Goal: Download file/media

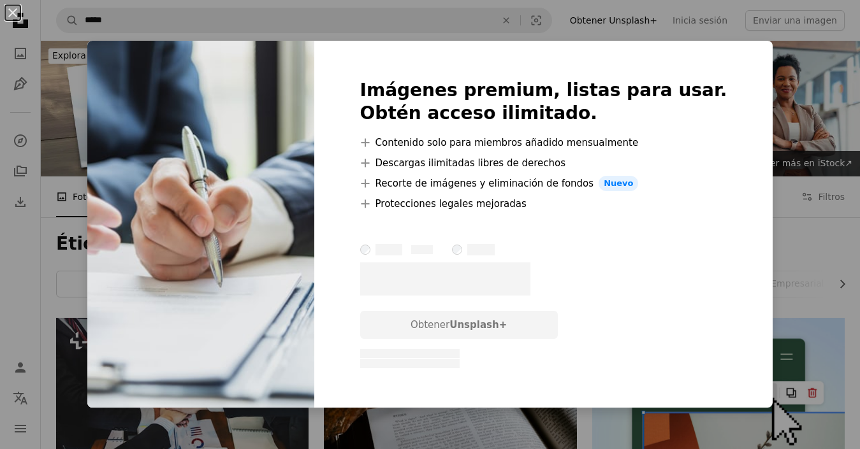
scroll to position [4095, 0]
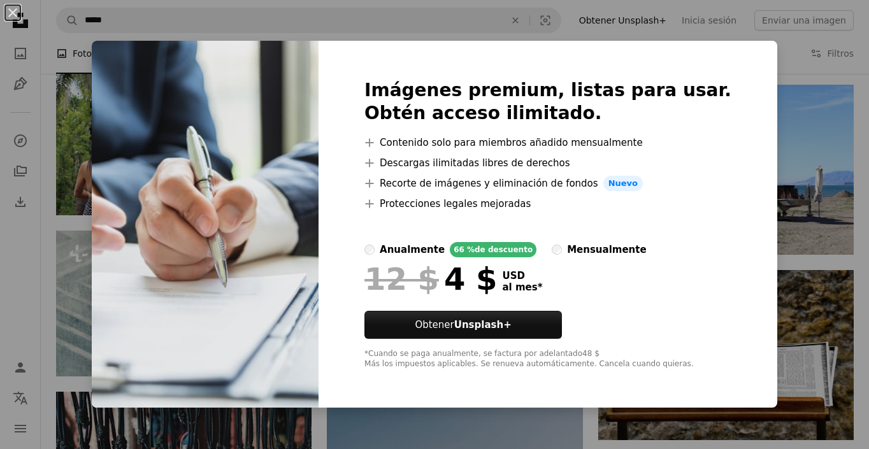
click at [749, 68] on div "An X shape Imágenes premium, listas para usar. Obtén acceso ilimitado. A plus s…" at bounding box center [434, 224] width 869 height 449
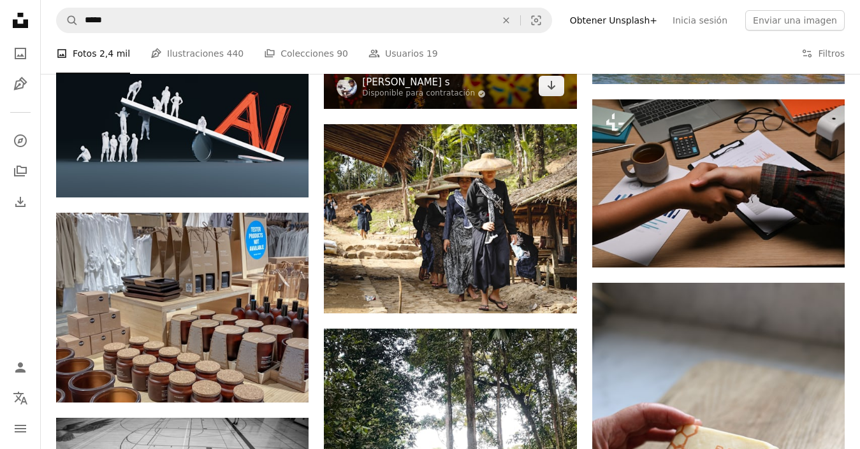
scroll to position [5880, 0]
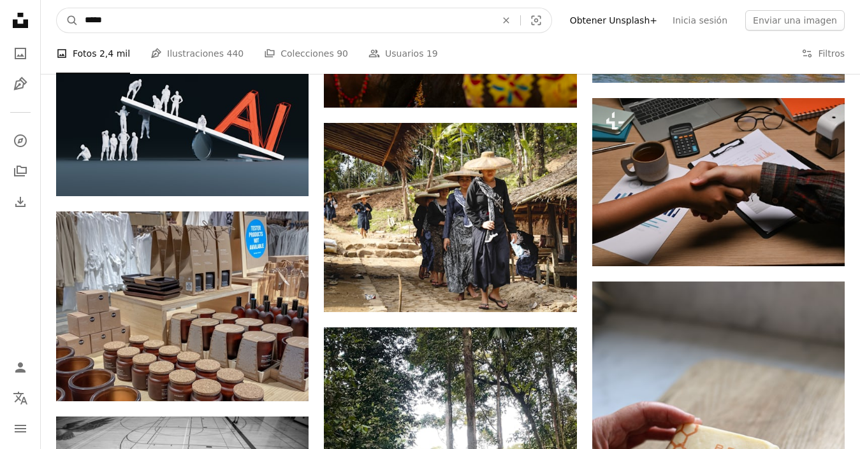
drag, startPoint x: 294, startPoint y: 22, endPoint x: 83, endPoint y: 22, distance: 210.9
click at [83, 22] on input "*****" at bounding box center [285, 20] width 414 height 24
type input "*******"
click at [57, 8] on button "A magnifying glass" at bounding box center [68, 20] width 22 height 24
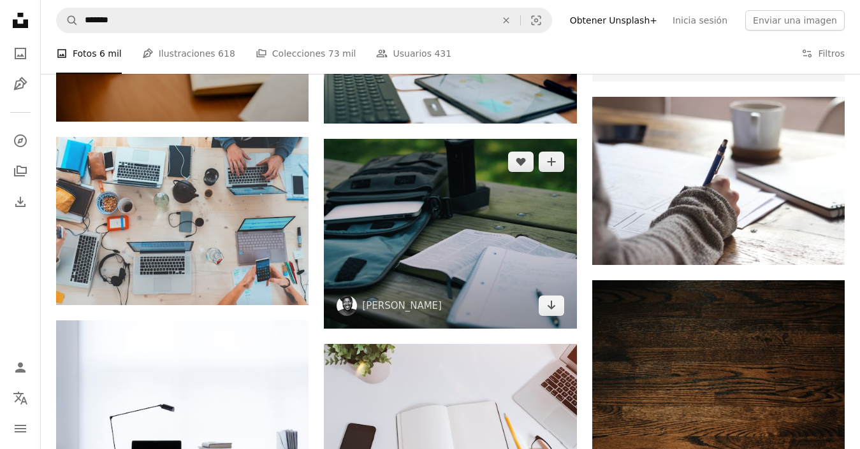
scroll to position [574, 0]
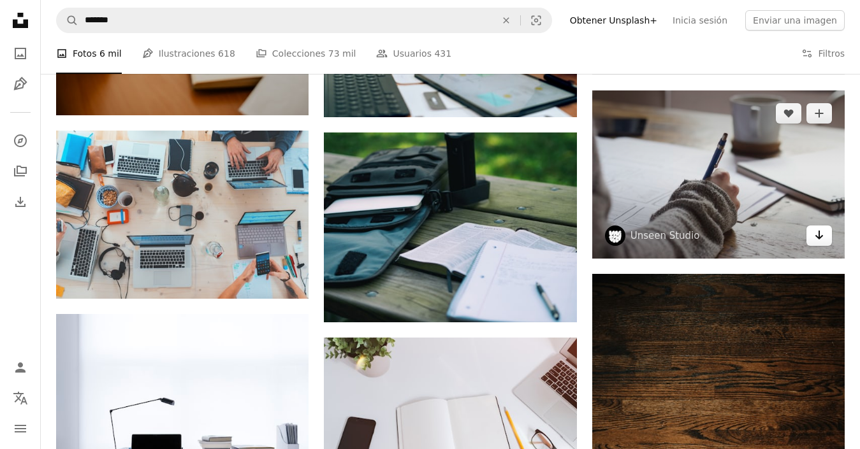
click at [821, 236] on icon "Descargar" at bounding box center [819, 235] width 8 height 9
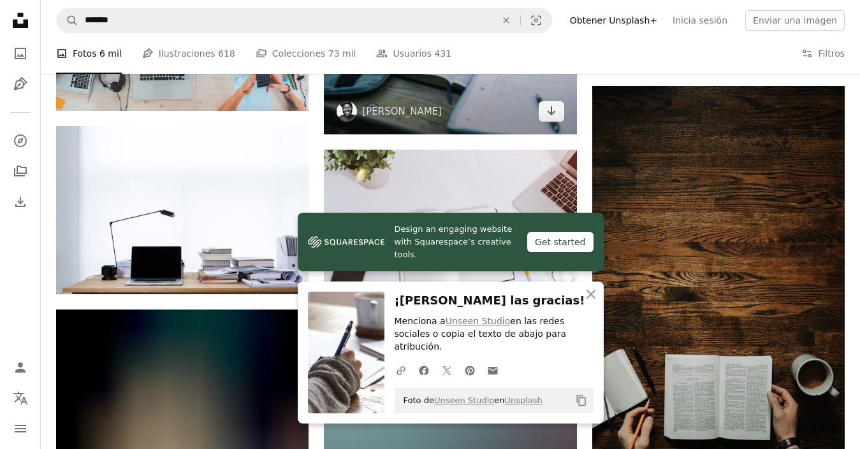
scroll to position [828, 0]
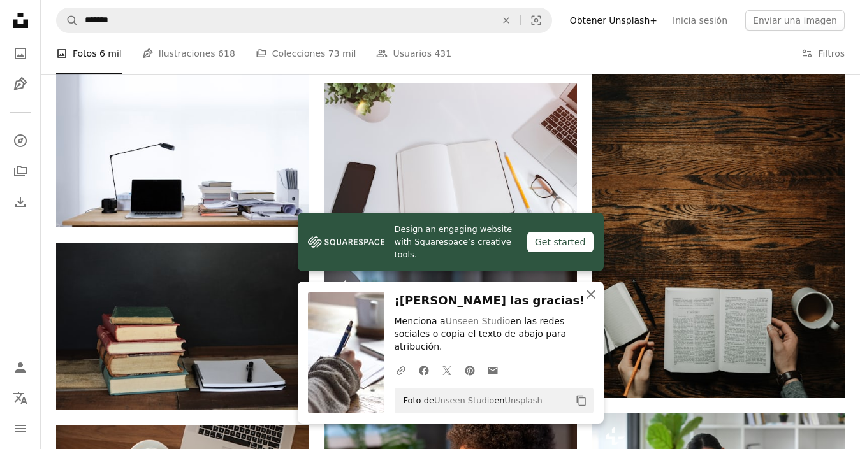
click at [589, 302] on icon "An X shape" at bounding box center [590, 294] width 15 height 15
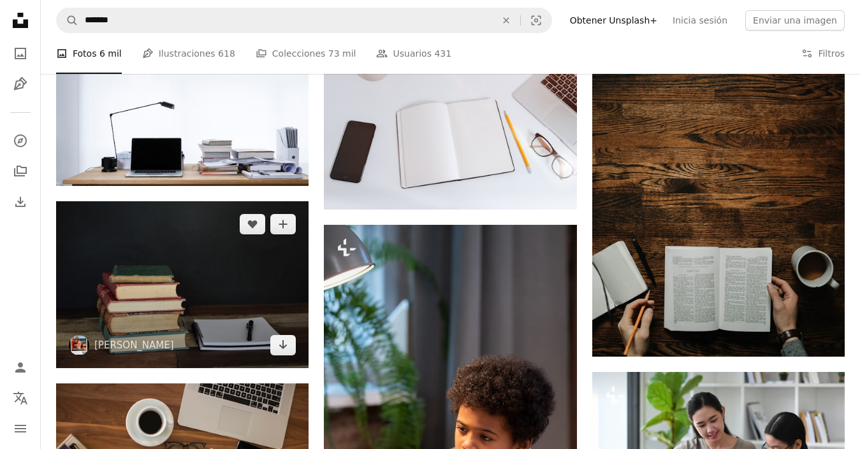
scroll to position [892, 0]
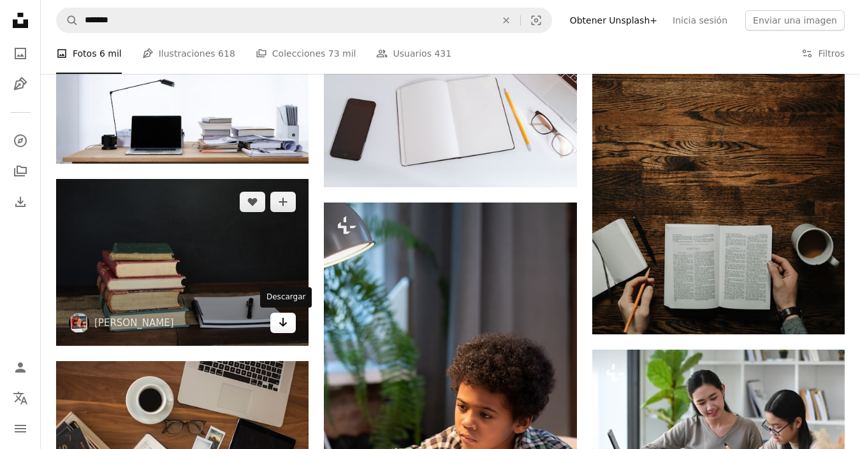
click at [291, 324] on link "Arrow pointing down" at bounding box center [282, 323] width 25 height 20
